Goal: Navigation & Orientation: Understand site structure

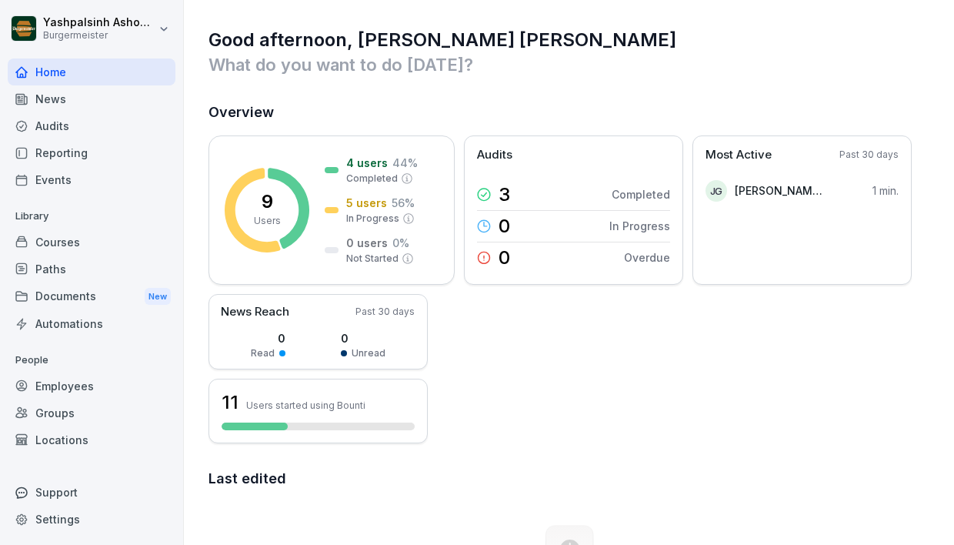
click at [60, 104] on div "News" at bounding box center [92, 98] width 168 height 27
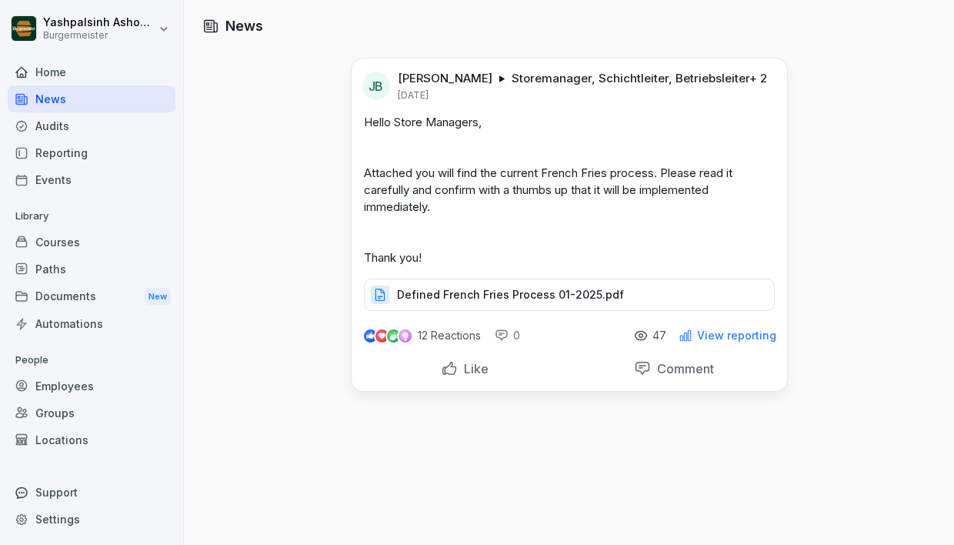
click at [59, 98] on div "News" at bounding box center [92, 98] width 168 height 27
click at [70, 121] on div "Audits" at bounding box center [92, 125] width 168 height 27
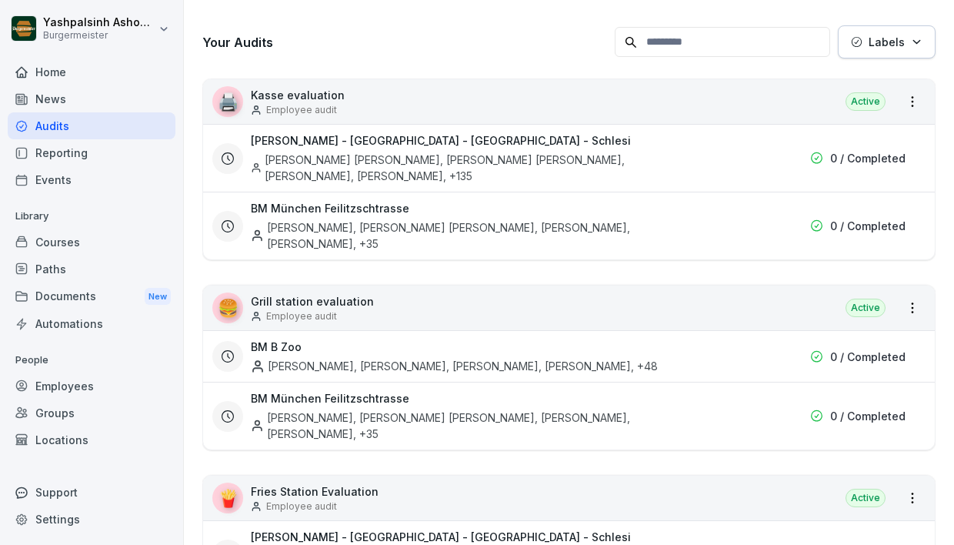
scroll to position [191, 0]
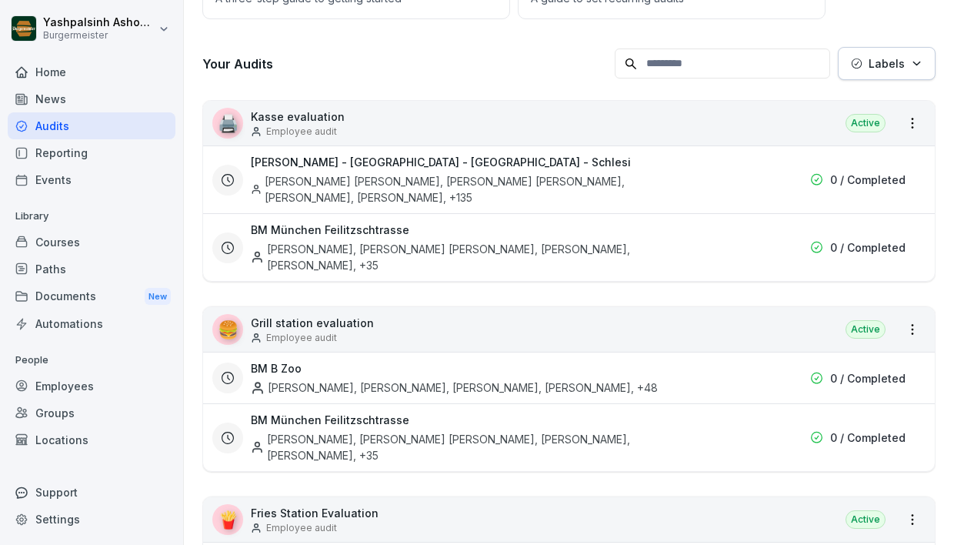
click at [58, 242] on div "Courses" at bounding box center [92, 242] width 168 height 27
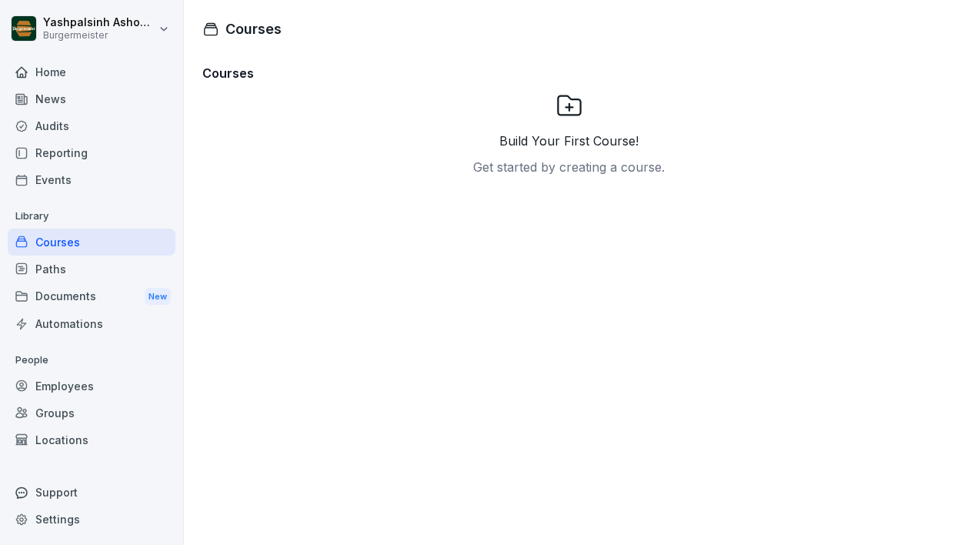
click at [75, 216] on p "Library" at bounding box center [92, 216] width 168 height 25
click at [65, 176] on div "Events" at bounding box center [92, 179] width 168 height 27
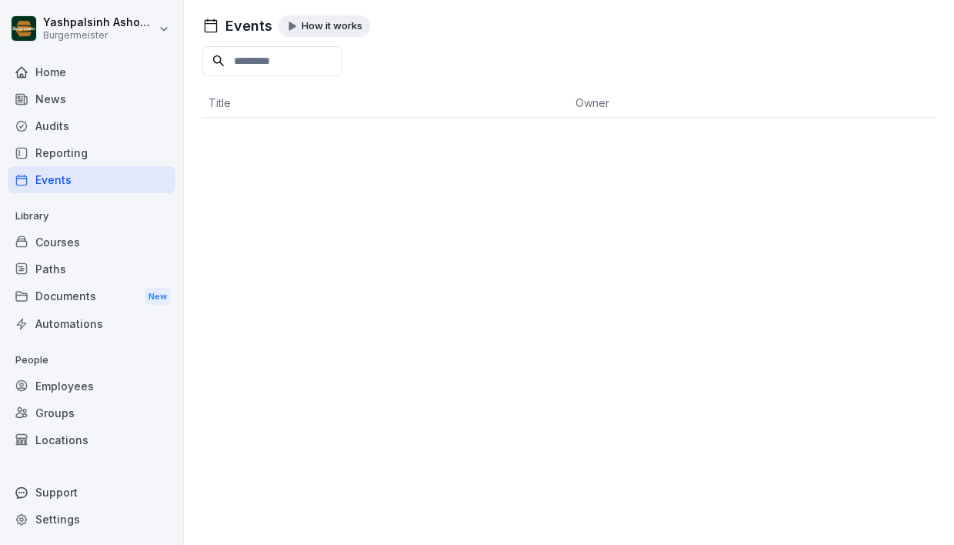
click at [68, 157] on div "Reporting" at bounding box center [92, 152] width 168 height 27
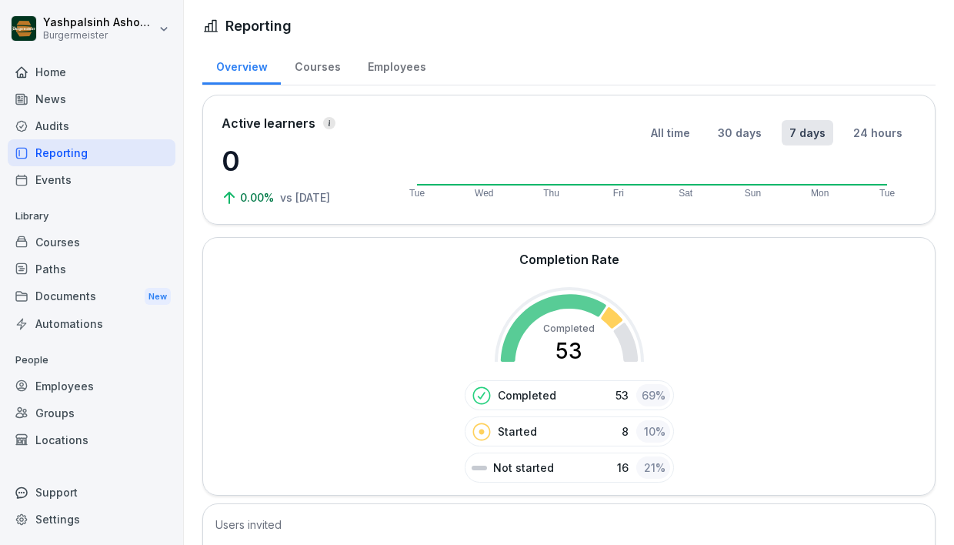
click at [60, 135] on div "Audits" at bounding box center [92, 125] width 168 height 27
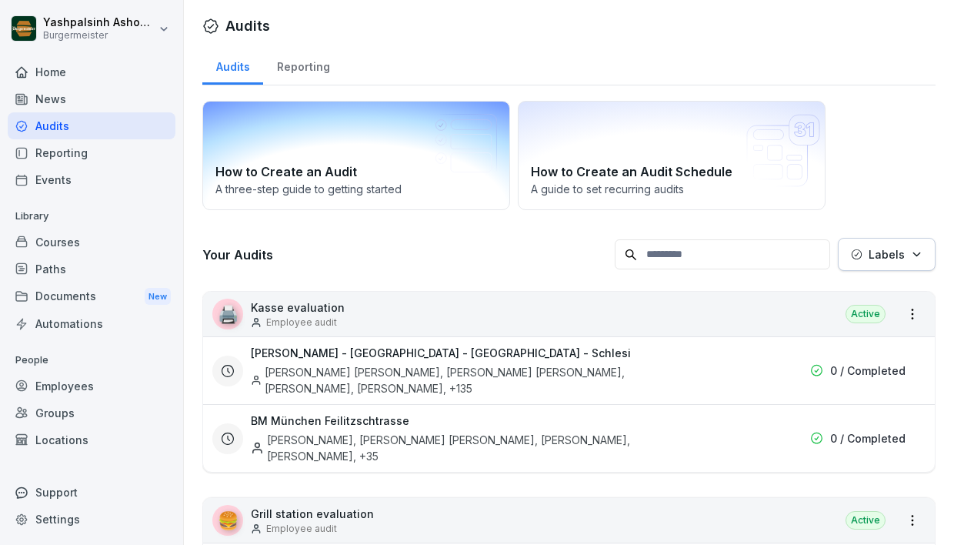
click at [485, 122] on icon at bounding box center [485, 126] width 12 height 12
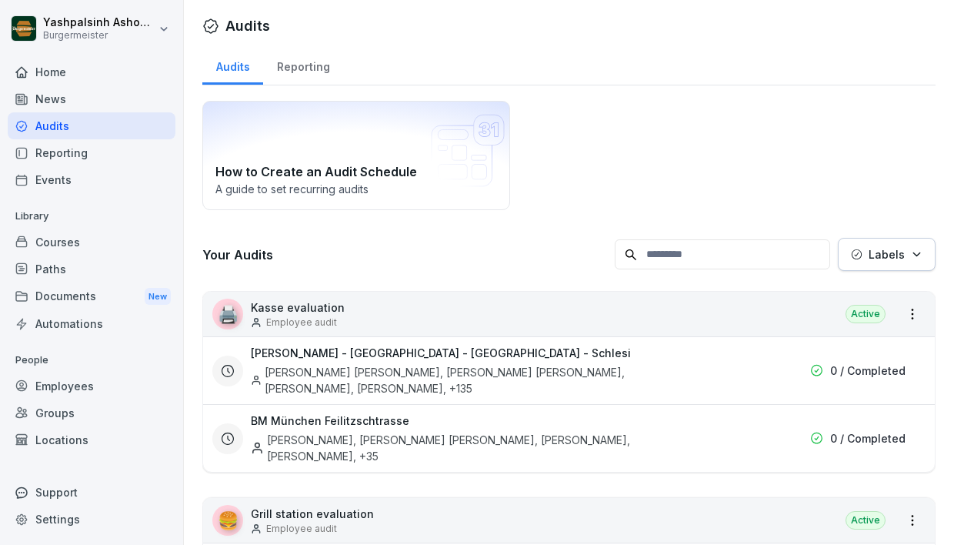
click at [28, 78] on div "Home" at bounding box center [92, 71] width 168 height 27
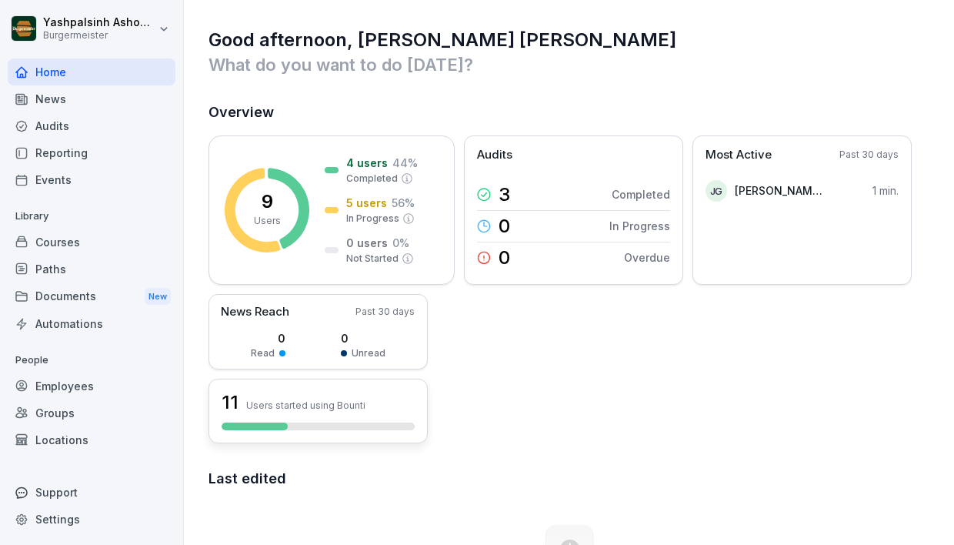
click at [292, 411] on div "11 Users started using Bounti" at bounding box center [318, 402] width 193 height 26
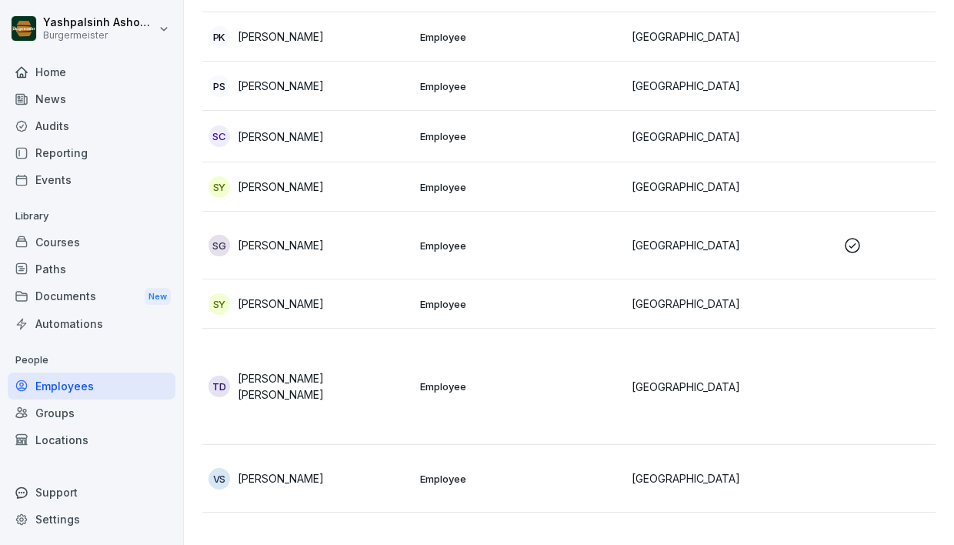
scroll to position [1749, 0]
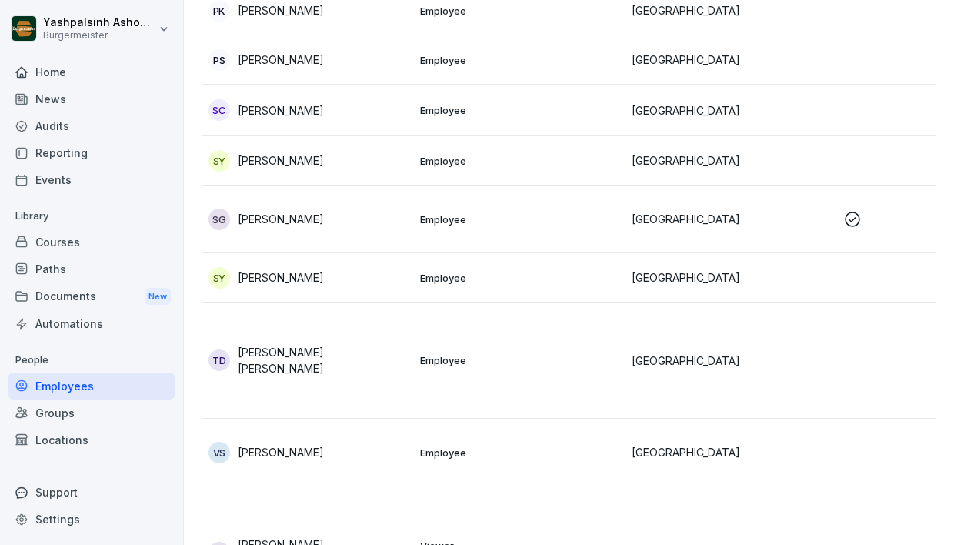
click at [136, 225] on p "Library" at bounding box center [92, 216] width 168 height 25
click at [62, 73] on div "Home" at bounding box center [92, 71] width 168 height 27
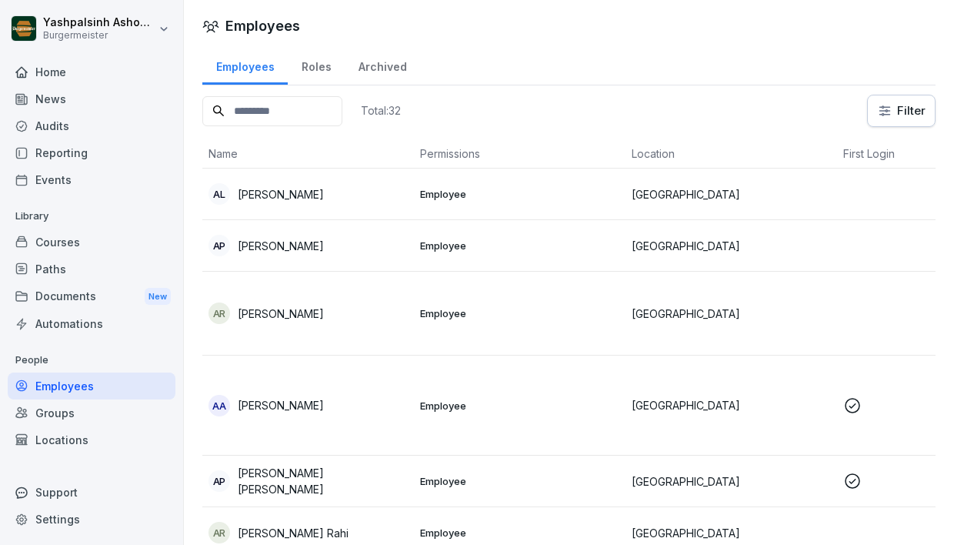
click at [305, 66] on div "Roles" at bounding box center [316, 64] width 57 height 39
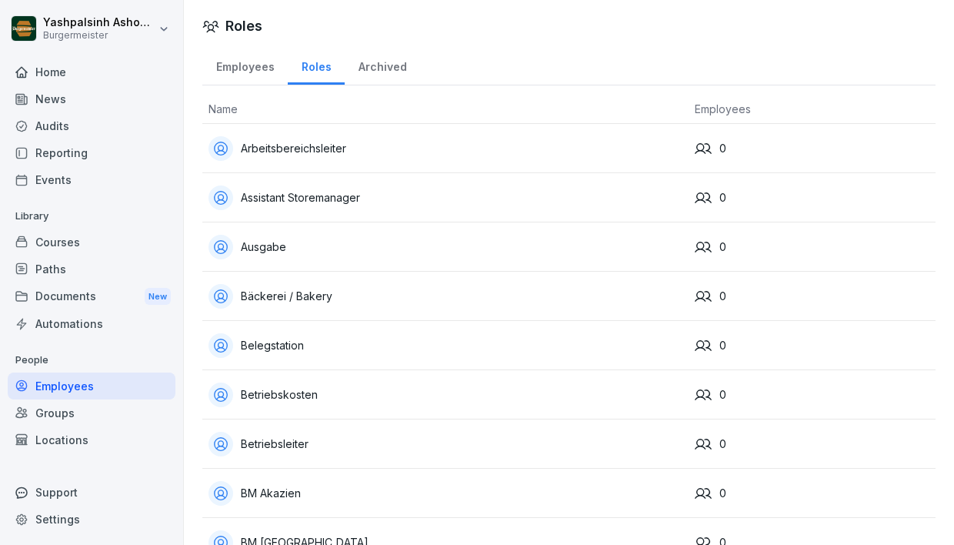
click at [255, 69] on div "Employees" at bounding box center [244, 64] width 85 height 39
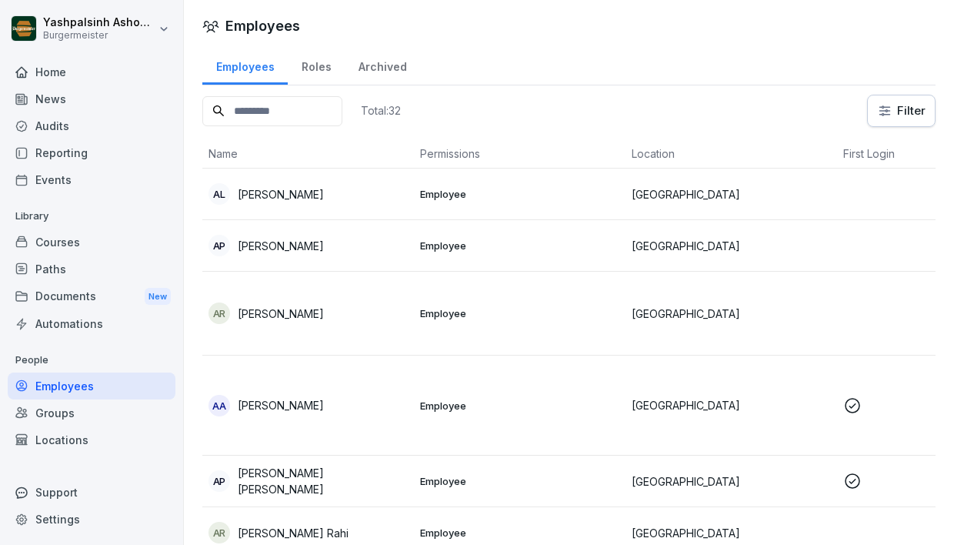
click at [87, 94] on div "News" at bounding box center [92, 98] width 168 height 27
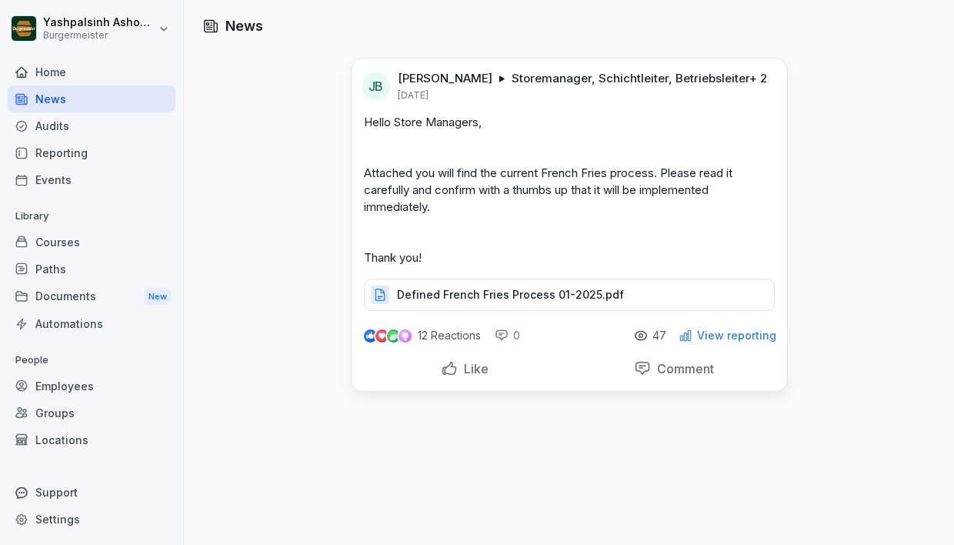
click at [68, 78] on div "Home" at bounding box center [92, 71] width 168 height 27
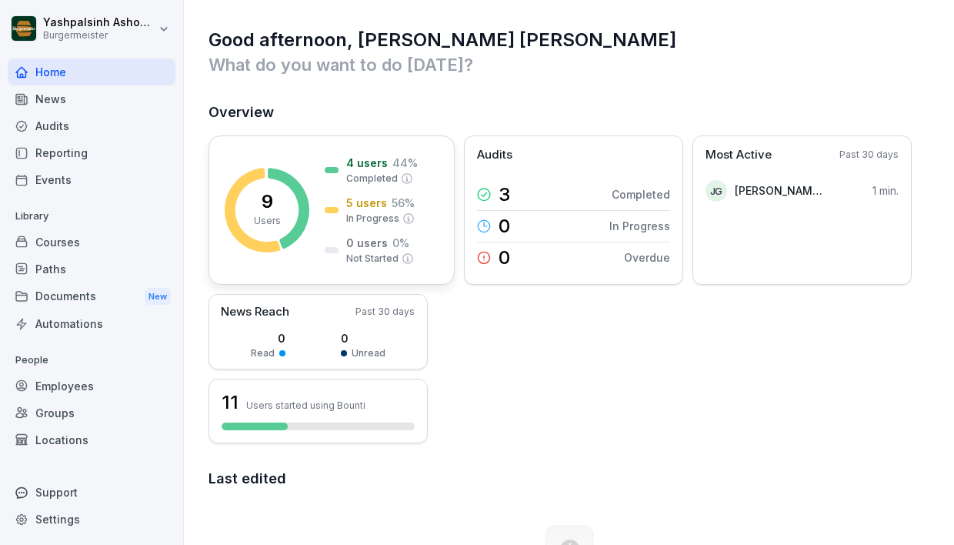
click at [275, 209] on div "9 Users" at bounding box center [267, 209] width 27 height 35
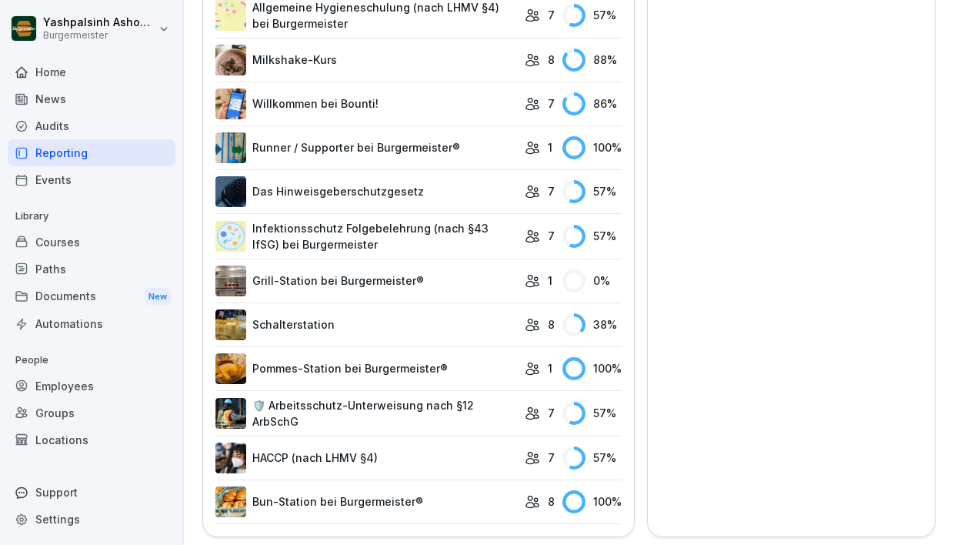
scroll to position [749, 0]
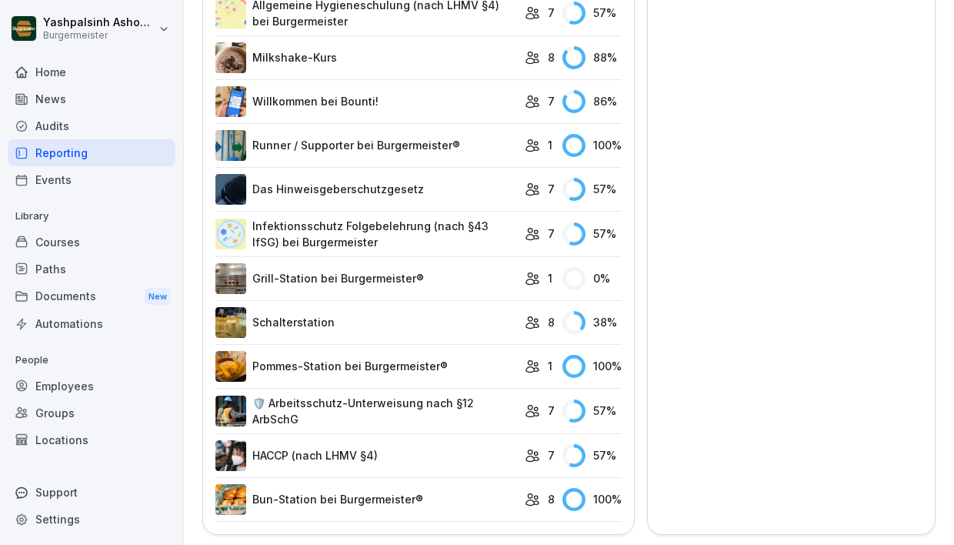
click at [549, 277] on p "1" at bounding box center [550, 278] width 5 height 16
click at [529, 279] on icon at bounding box center [532, 278] width 12 height 12
click at [393, 275] on link "Grill-Station bei Burgermeister®" at bounding box center [366, 278] width 302 height 31
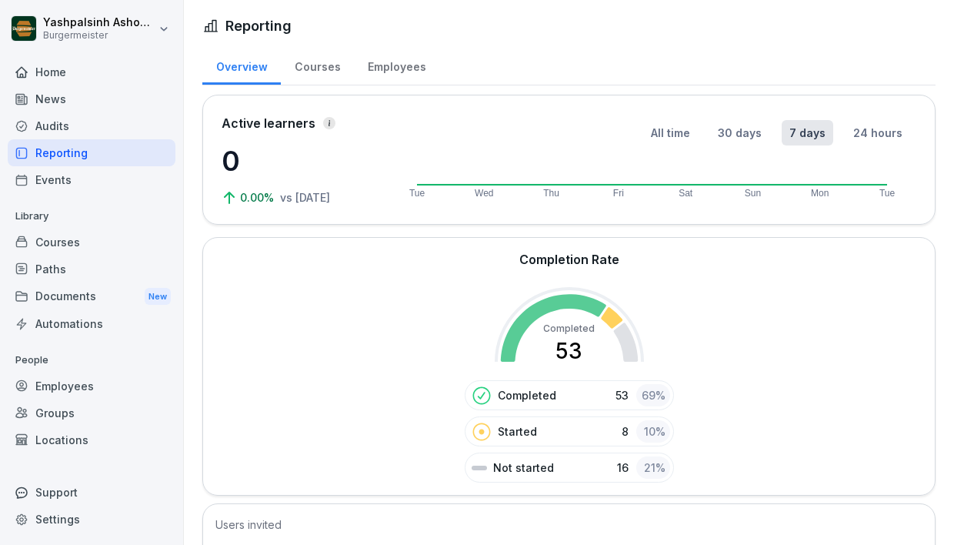
click at [649, 390] on div "69 %" at bounding box center [653, 395] width 34 height 22
click at [220, 152] on div "Active learners 0 0.00% vs [DATE] All time 30 days 7 days 24 hours Tue Wed Thu …" at bounding box center [568, 160] width 733 height 130
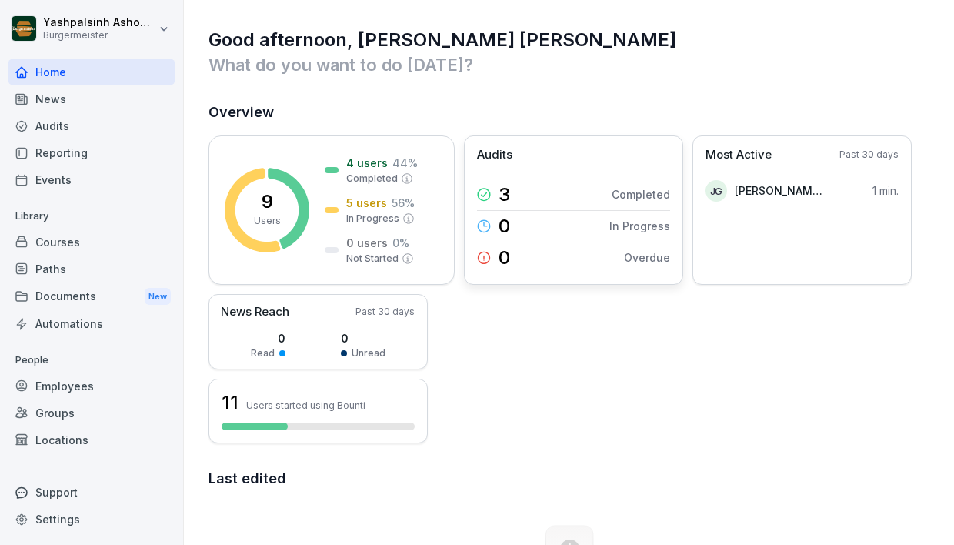
click at [536, 191] on div "3 Completed" at bounding box center [573, 194] width 193 height 31
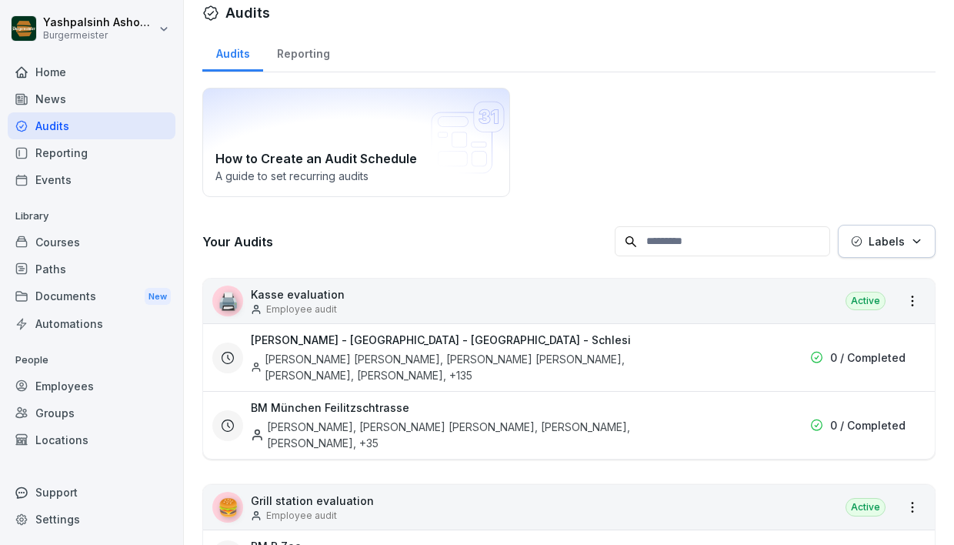
scroll to position [18, 0]
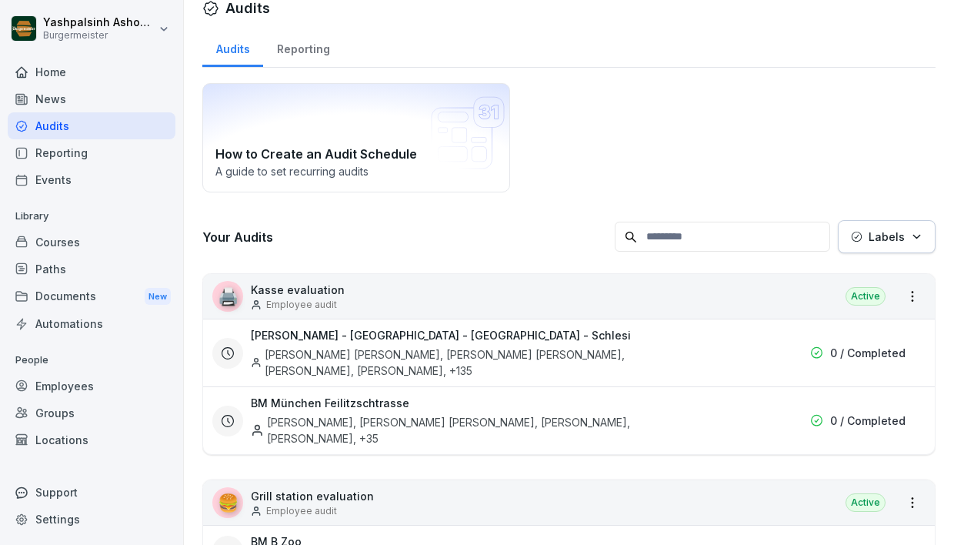
click at [312, 48] on div "Reporting" at bounding box center [303, 47] width 80 height 39
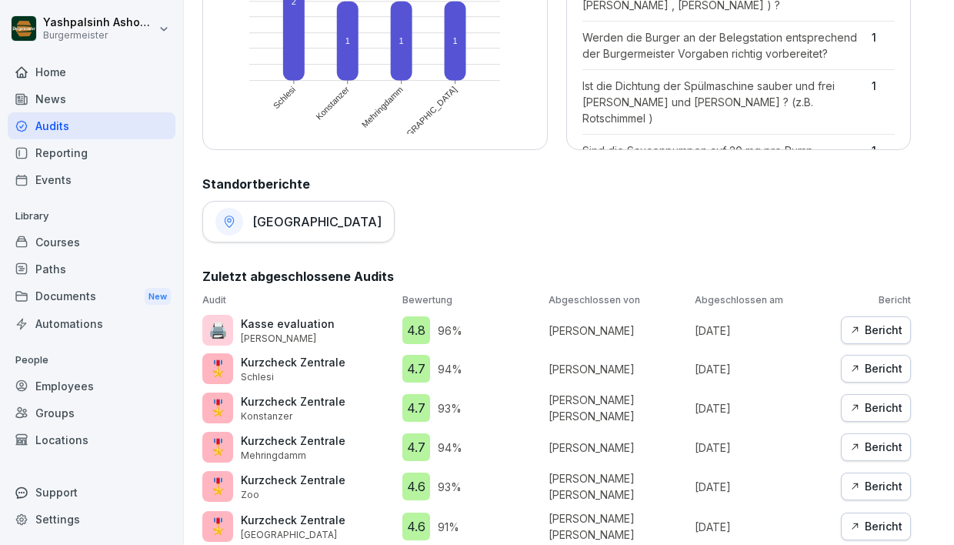
scroll to position [633, 0]
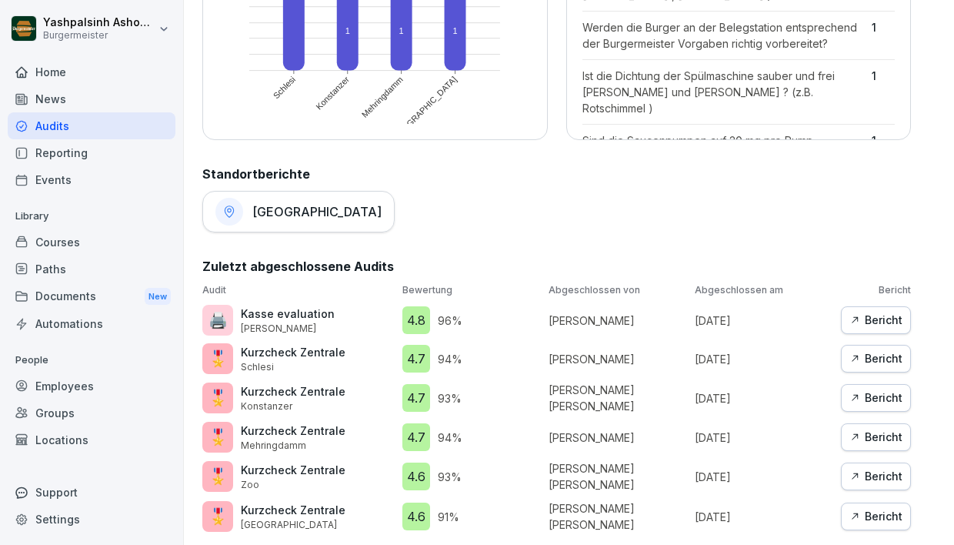
click at [265, 206] on h1 "[GEOGRAPHIC_DATA]" at bounding box center [316, 211] width 129 height 15
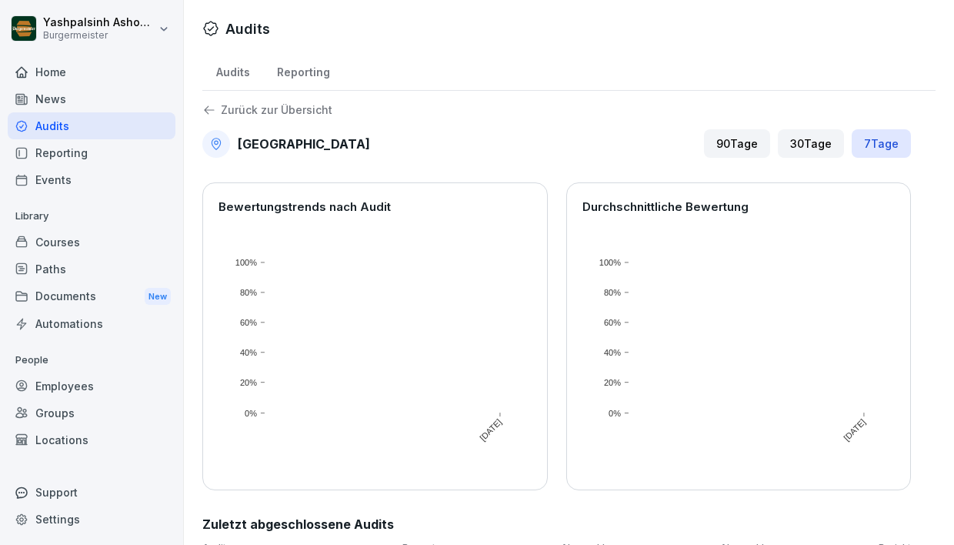
scroll to position [22, 0]
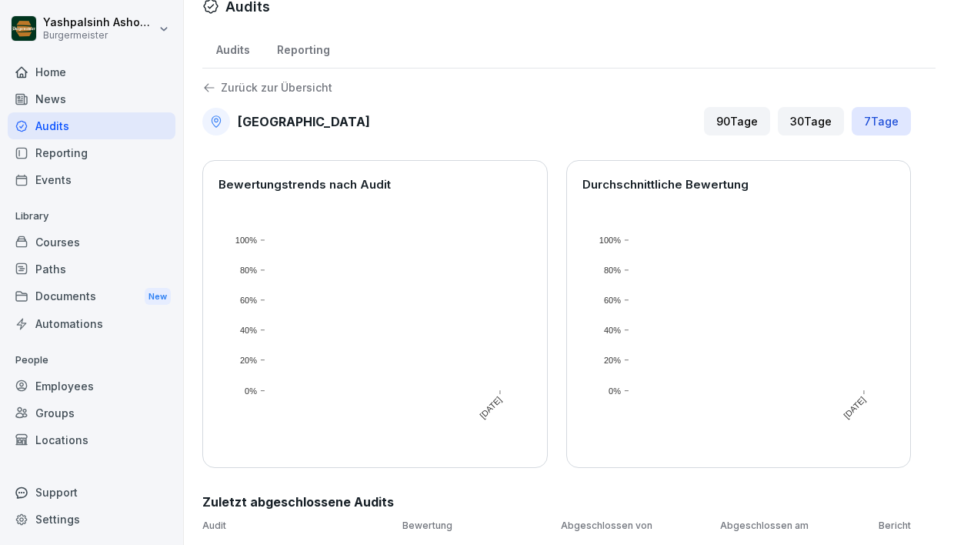
click at [736, 120] on div "90 Tage" at bounding box center [737, 121] width 66 height 28
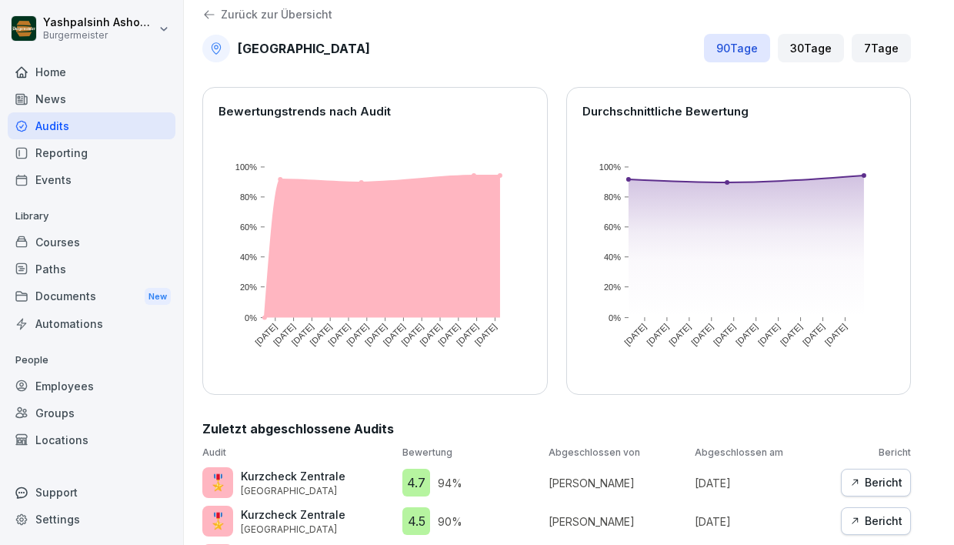
scroll to position [138, 0]
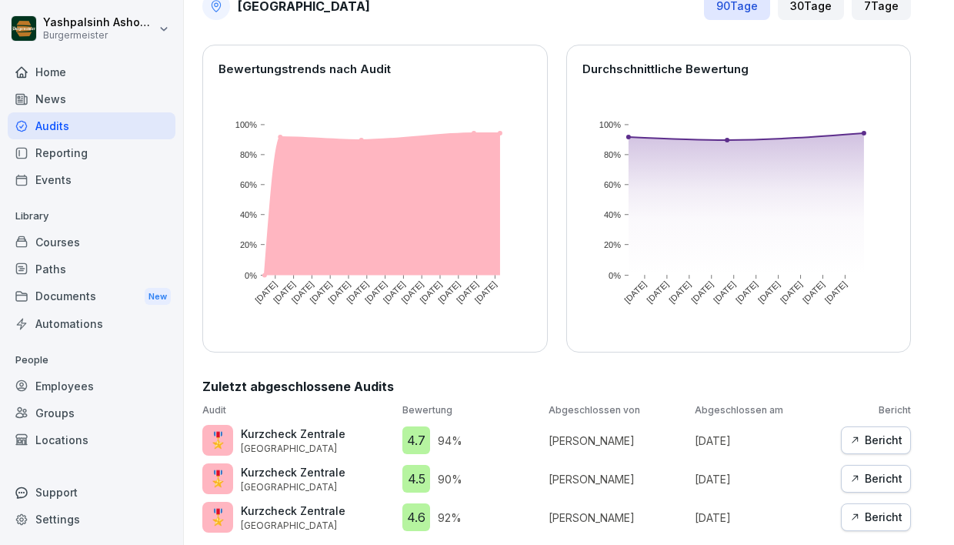
click at [68, 157] on div "Reporting" at bounding box center [92, 152] width 168 height 27
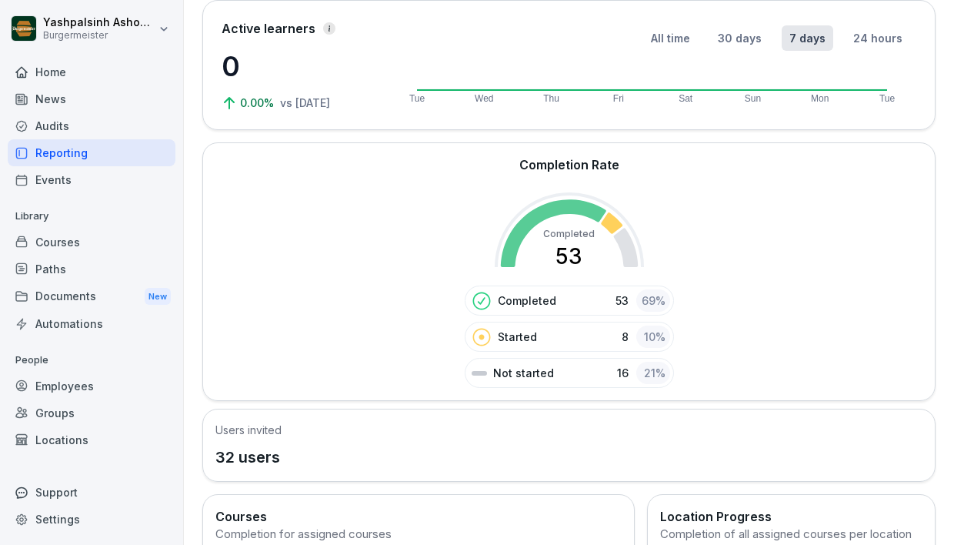
click at [45, 172] on div "Events" at bounding box center [92, 179] width 168 height 27
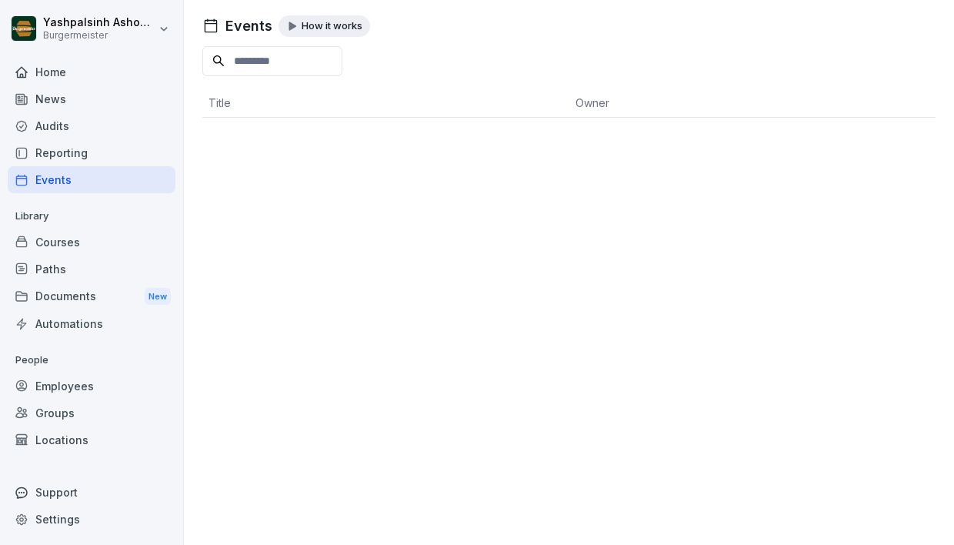
click at [52, 69] on div "Home" at bounding box center [92, 71] width 168 height 27
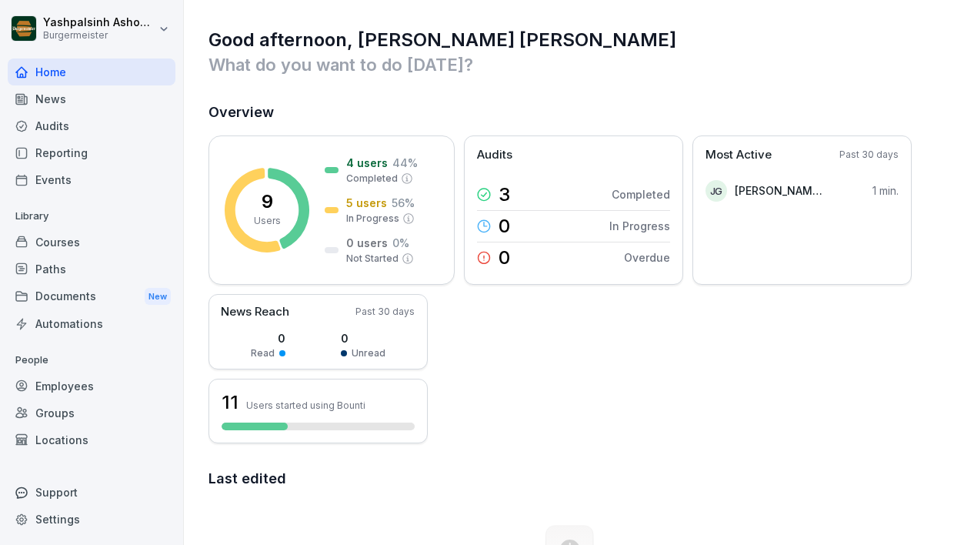
click at [66, 385] on div "Employees" at bounding box center [92, 385] width 168 height 27
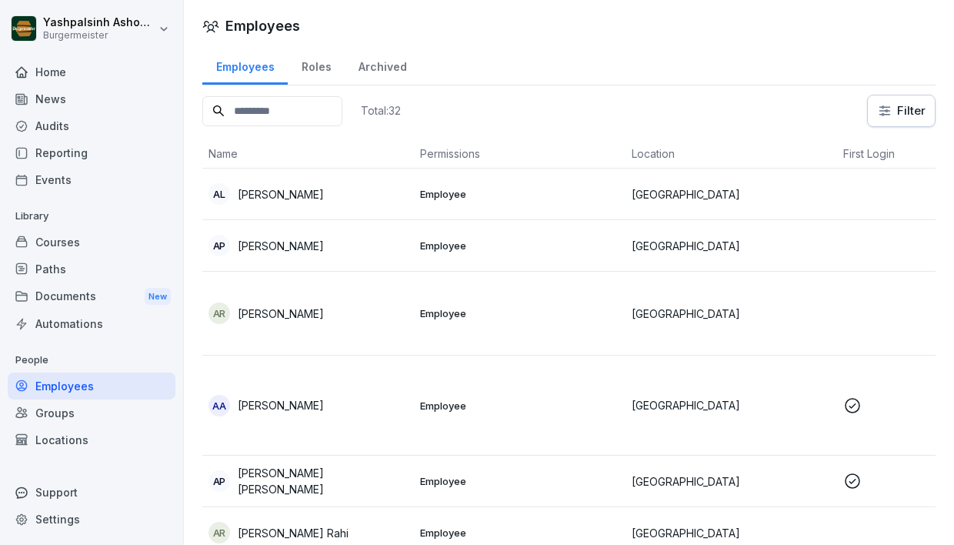
click at [414, 242] on td "Employee" at bounding box center [520, 246] width 212 height 52
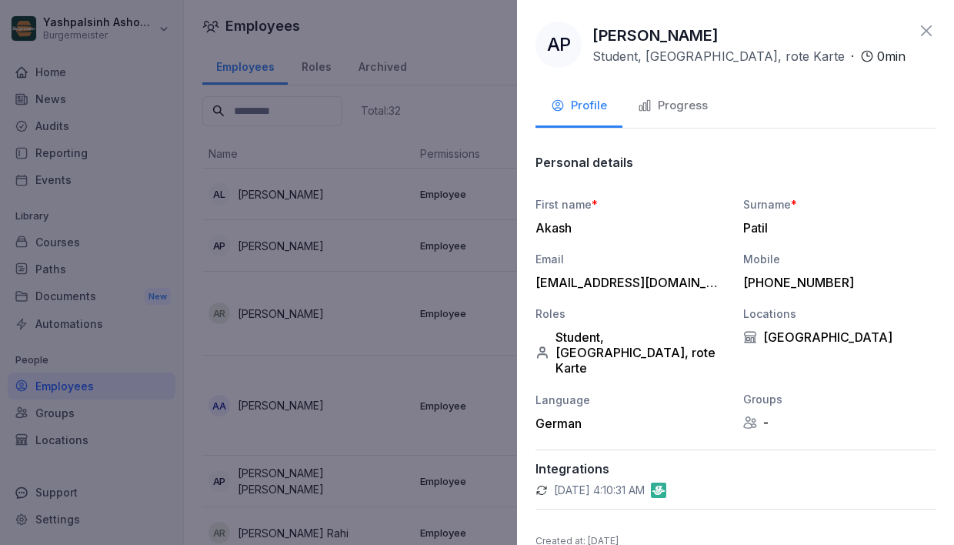
click at [678, 105] on div "Progress" at bounding box center [673, 106] width 70 height 18
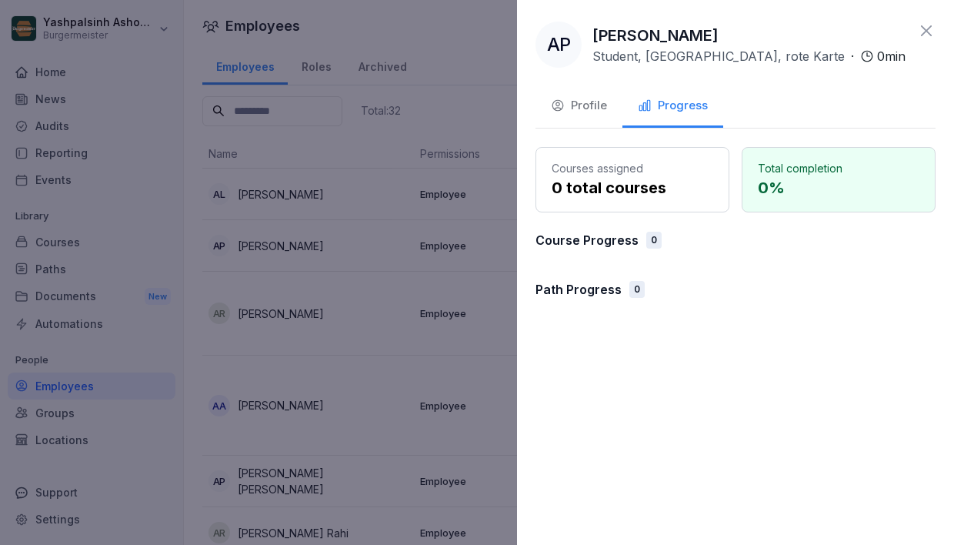
click at [583, 106] on div "Profile" at bounding box center [579, 106] width 56 height 18
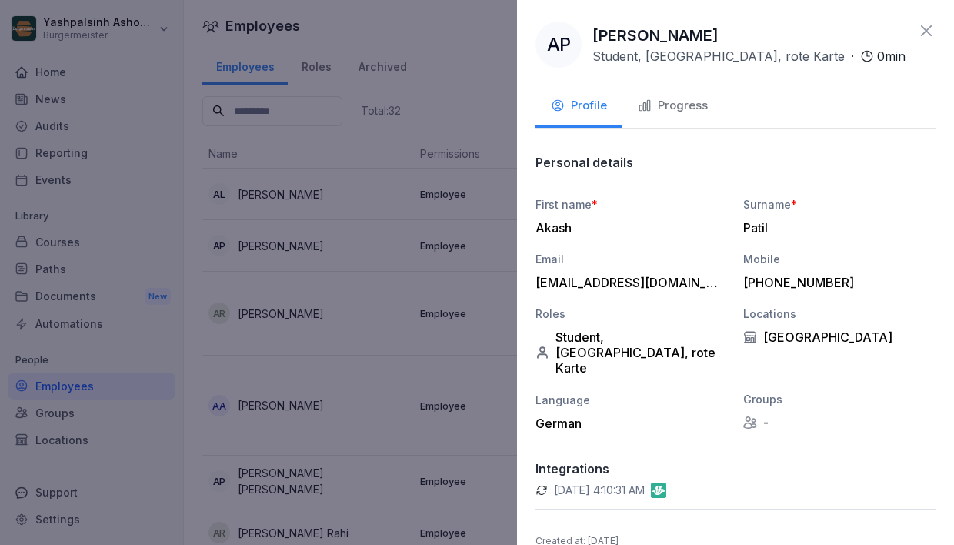
scroll to position [30, 0]
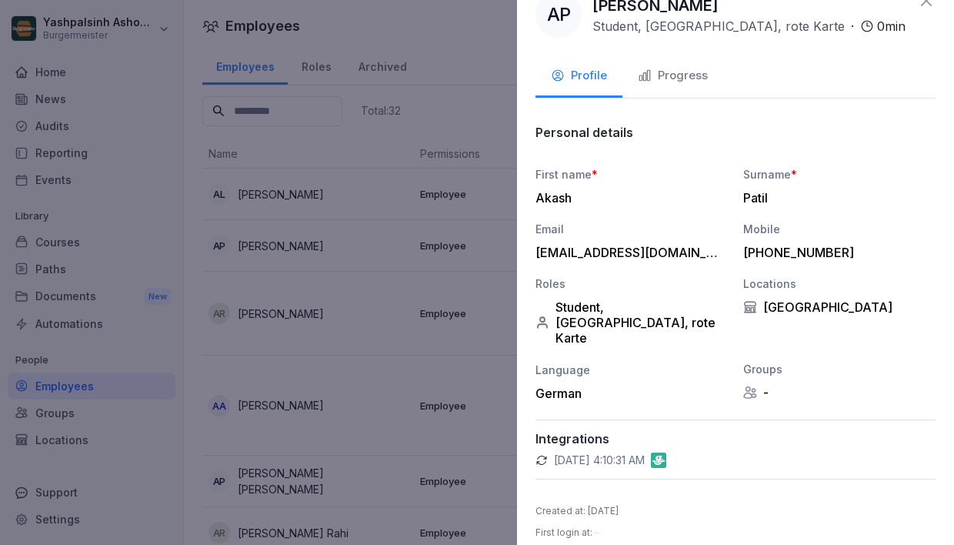
click at [577, 526] on p "First login at : –" at bounding box center [568, 533] width 64 height 14
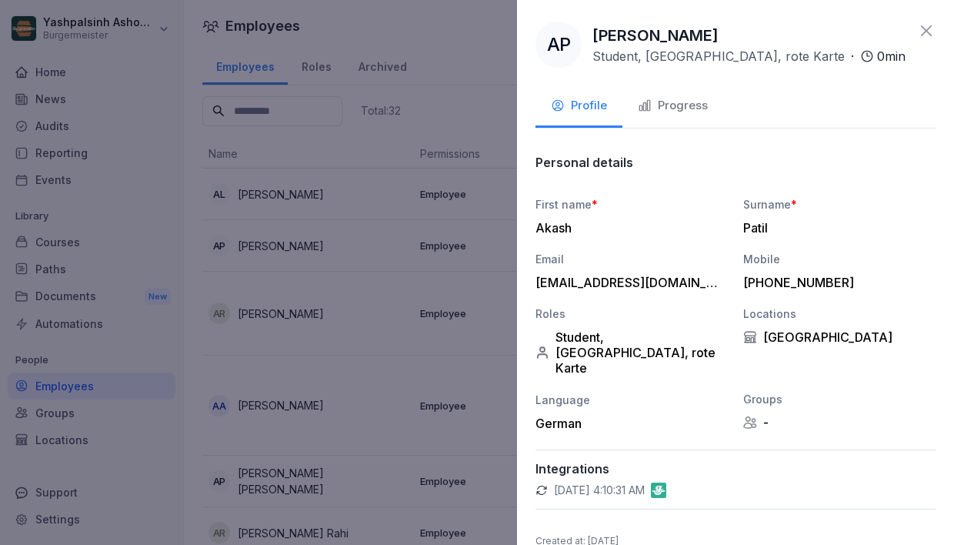
click at [933, 28] on icon at bounding box center [926, 31] width 18 height 18
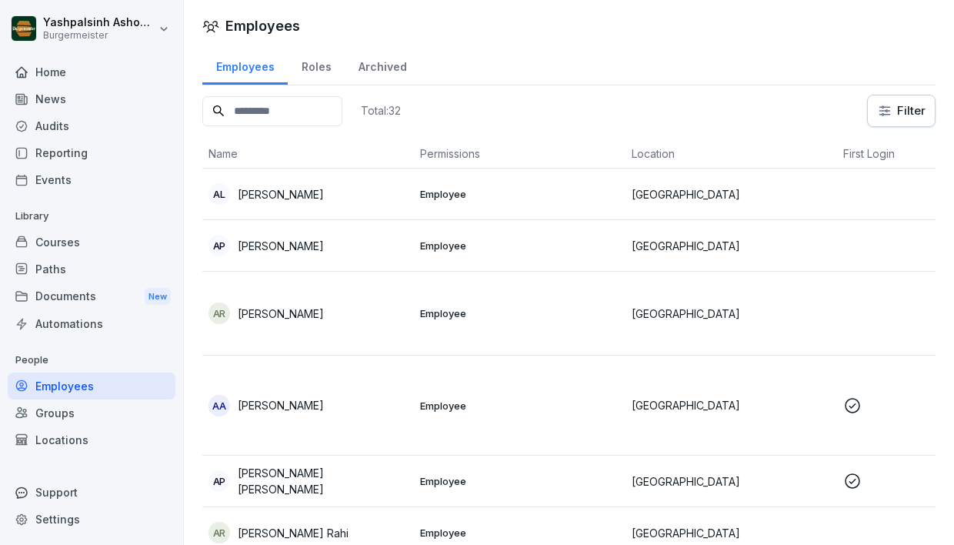
click at [84, 126] on div "Audits" at bounding box center [92, 125] width 168 height 27
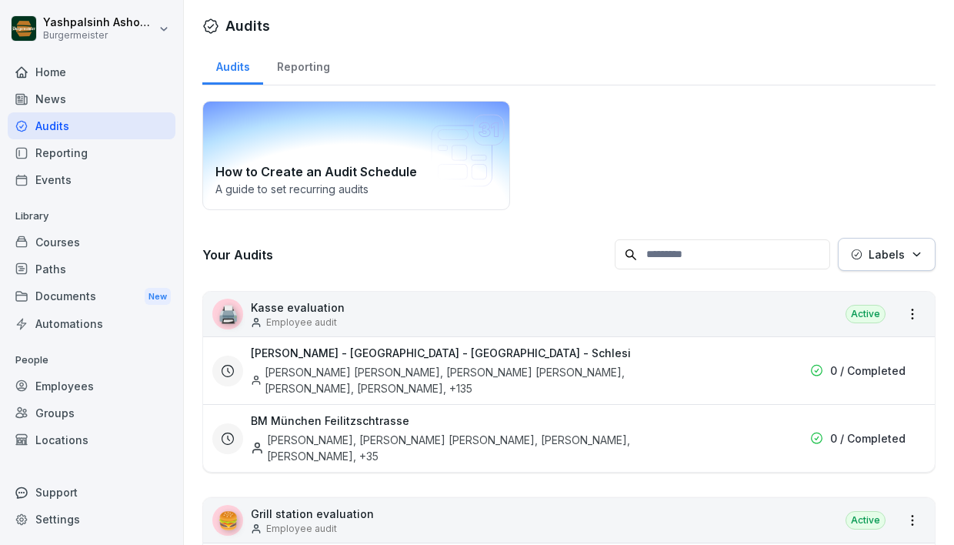
click at [333, 187] on p "A guide to set recurring audits" at bounding box center [356, 189] width 282 height 16
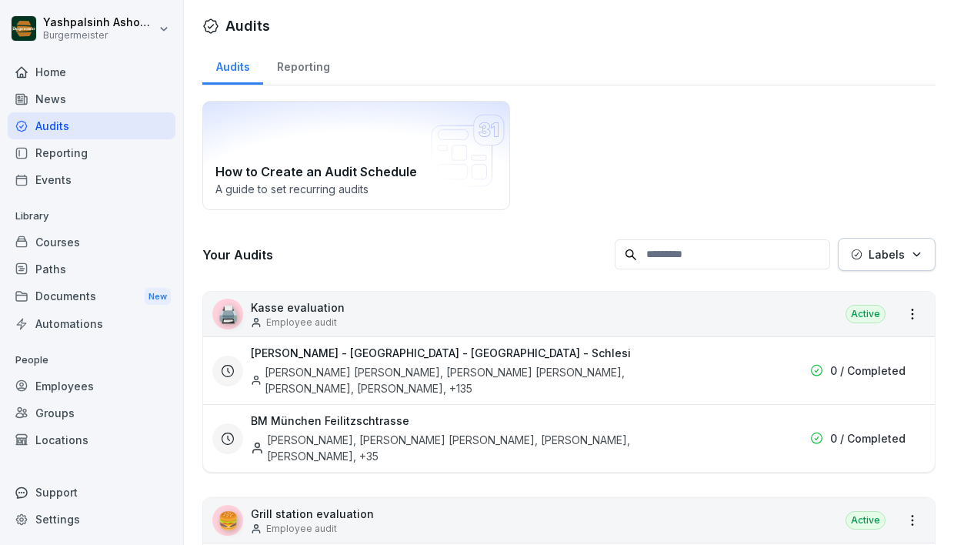
click at [65, 172] on div "Events" at bounding box center [92, 179] width 168 height 27
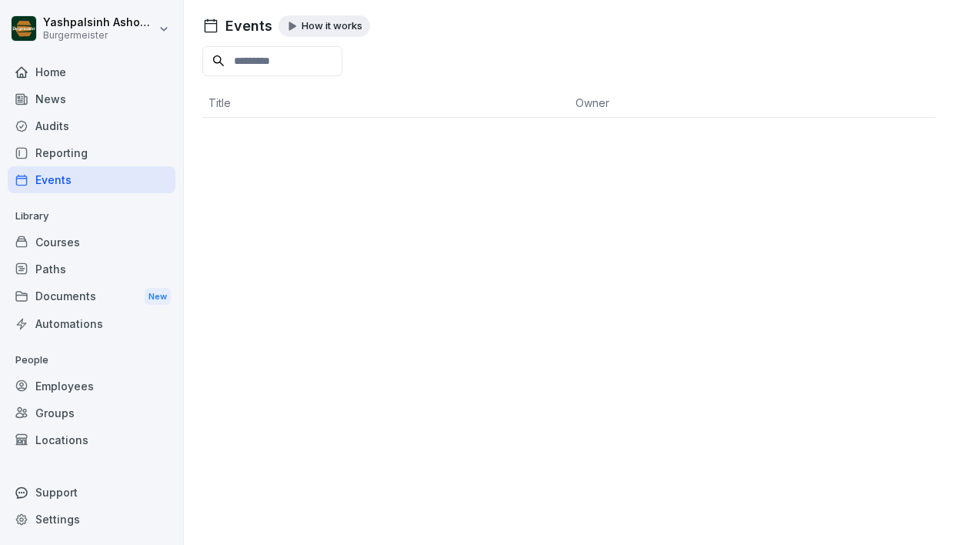
click at [57, 262] on div "Paths" at bounding box center [92, 268] width 168 height 27
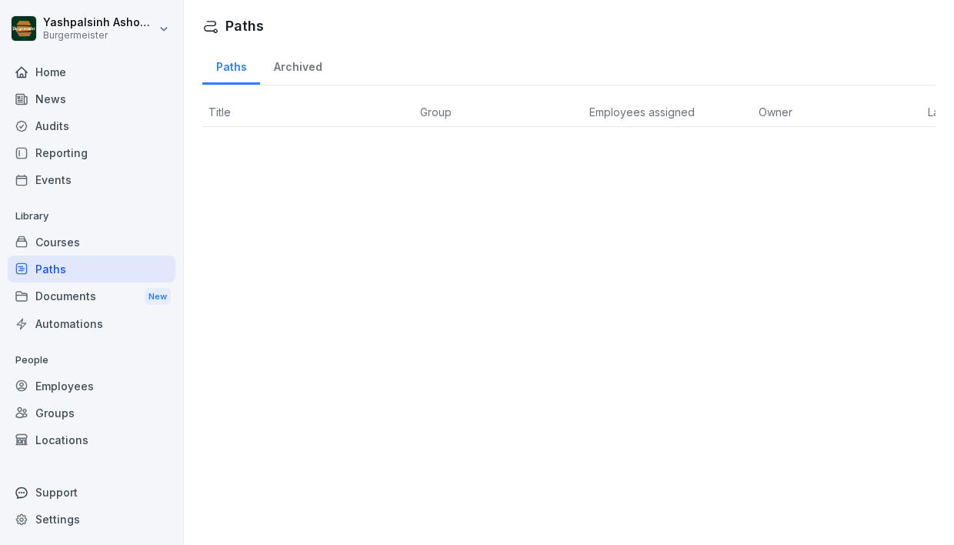
click at [60, 296] on div "Documents New" at bounding box center [92, 296] width 168 height 28
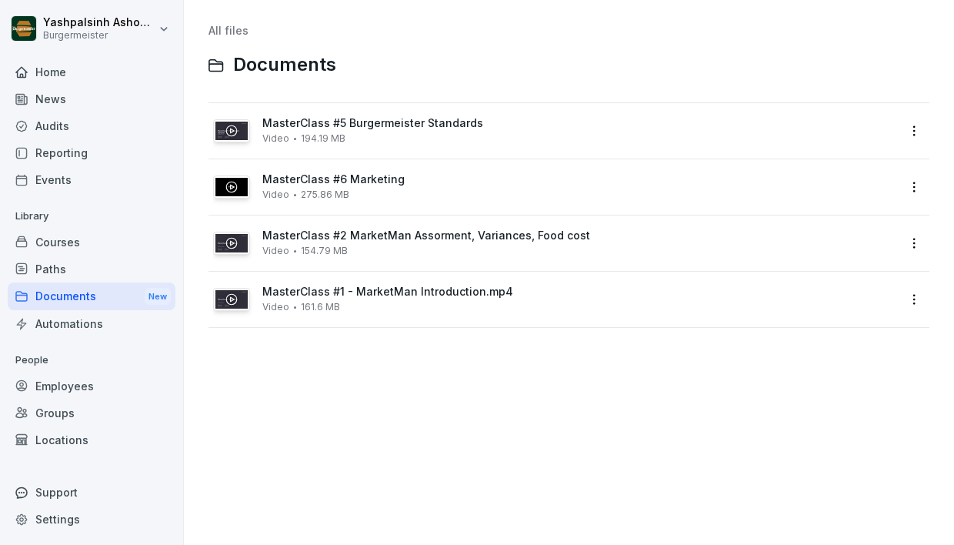
click at [65, 329] on div "Automations" at bounding box center [92, 323] width 168 height 27
